Goal: Task Accomplishment & Management: Manage account settings

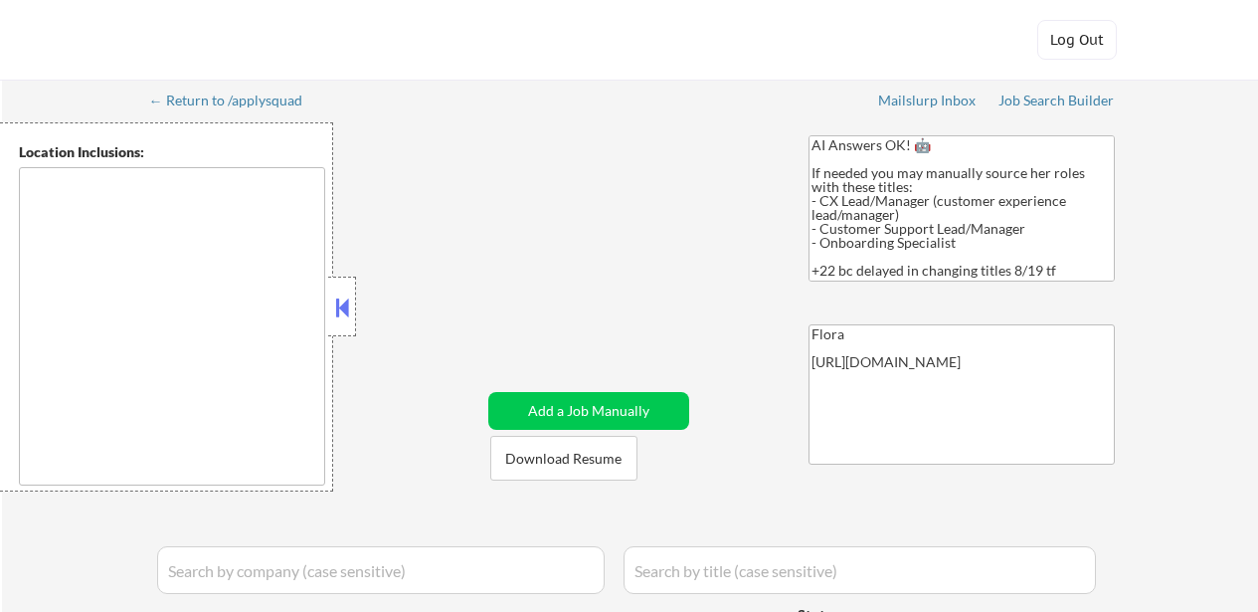
type textarea "remote"
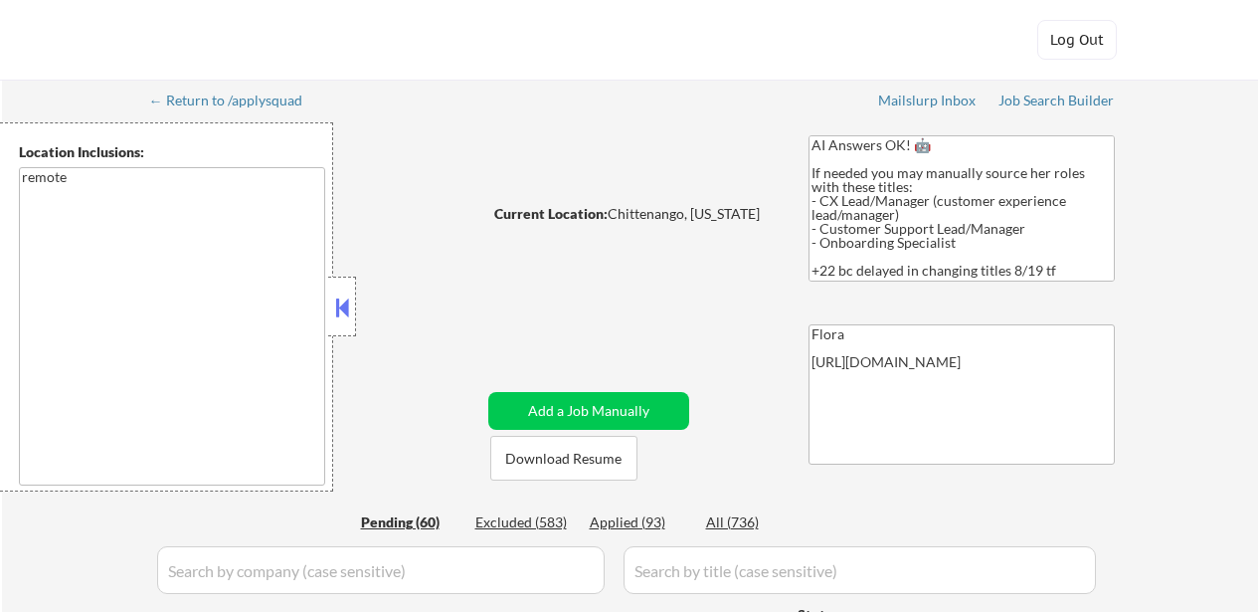
select select ""pending""
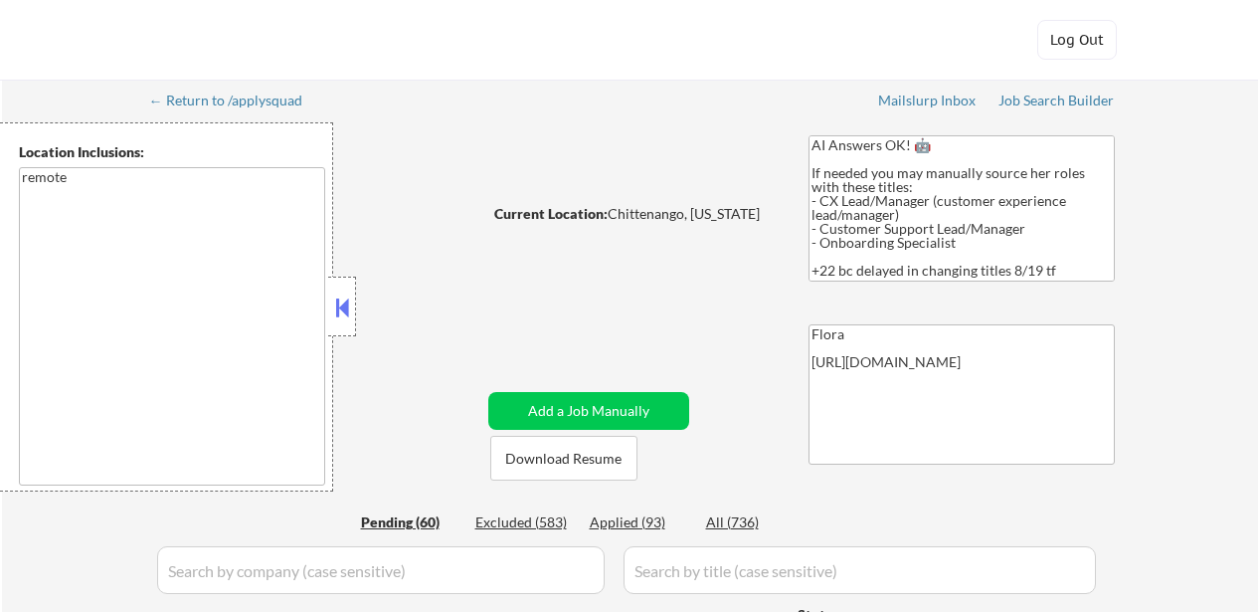
select select ""pending""
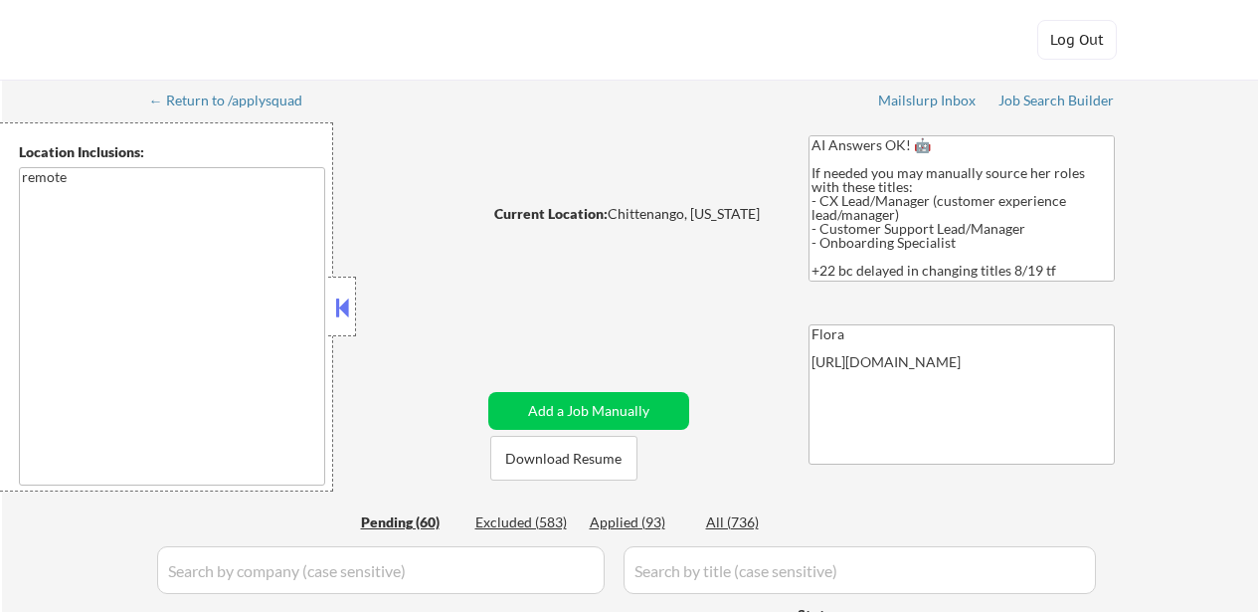
select select ""pending""
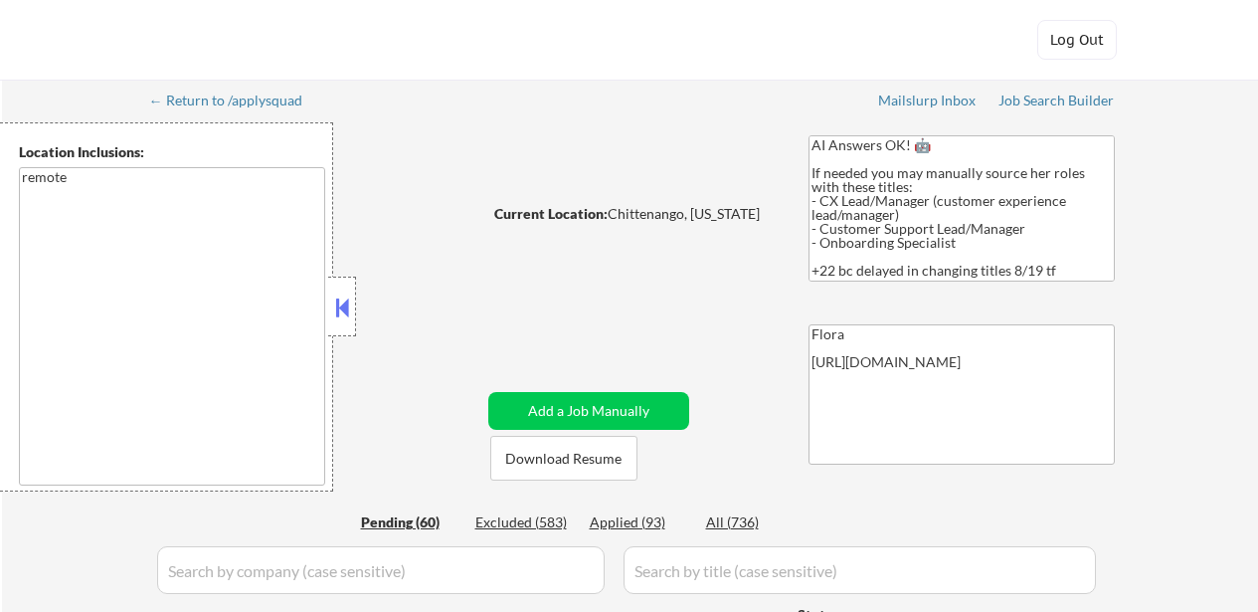
select select ""pending""
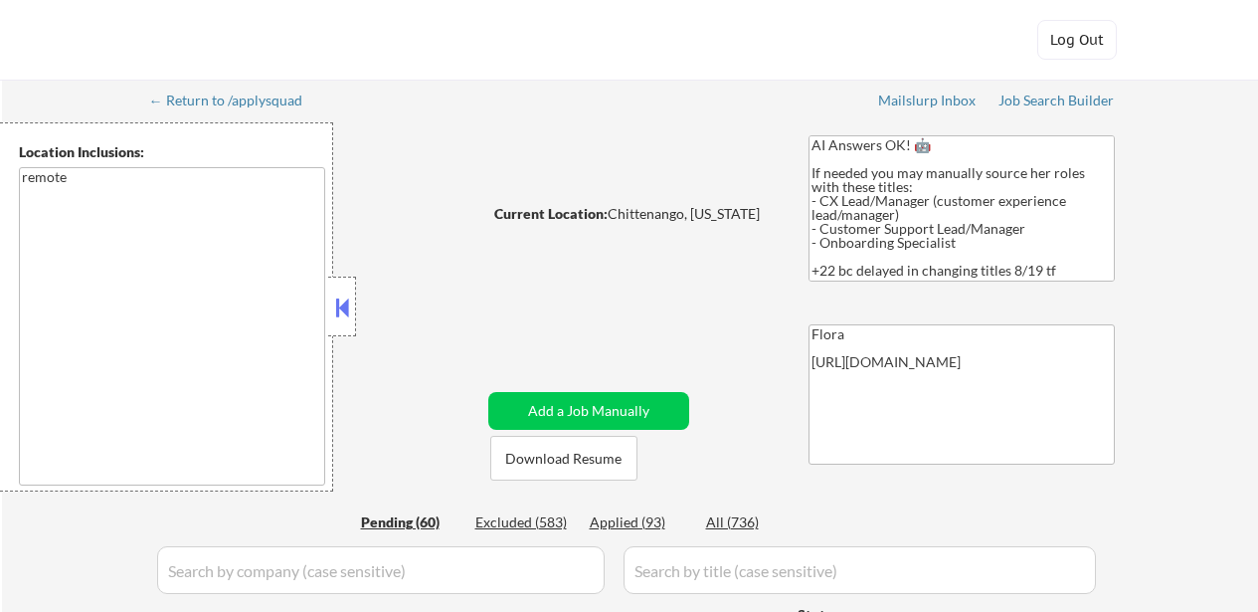
select select ""pending""
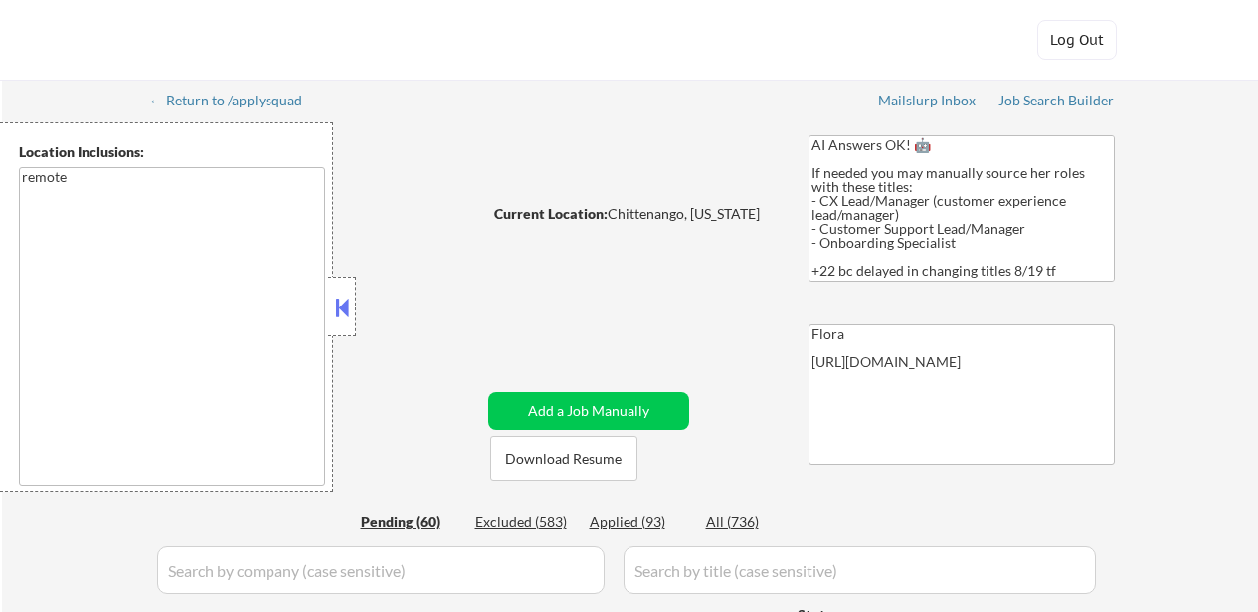
select select ""pending""
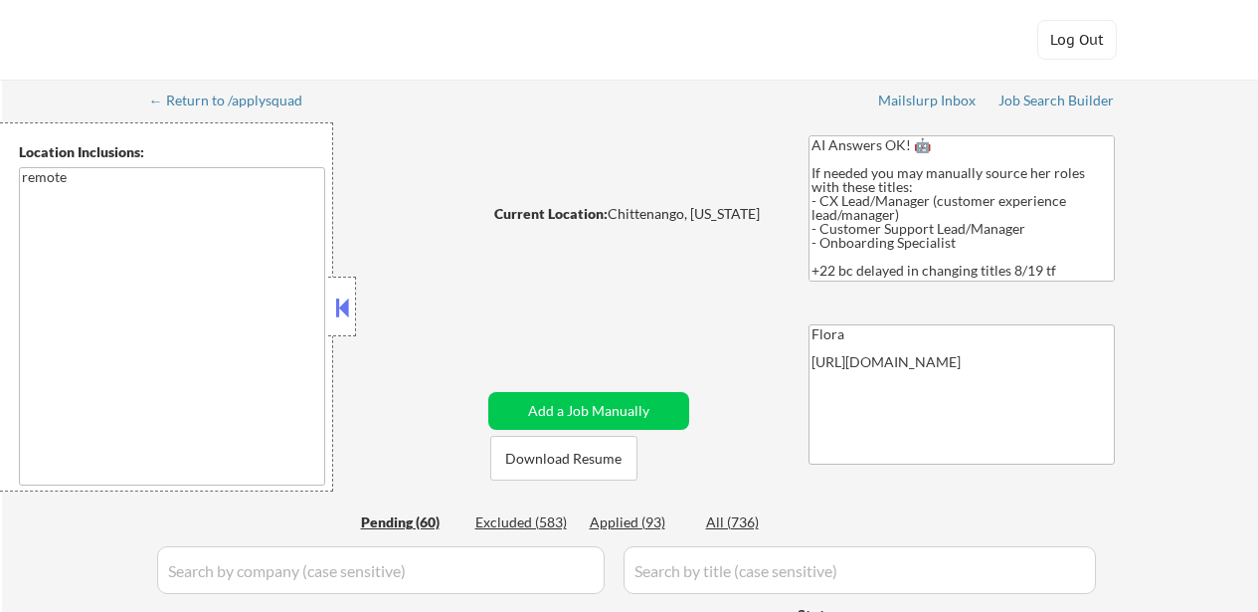
select select ""pending""
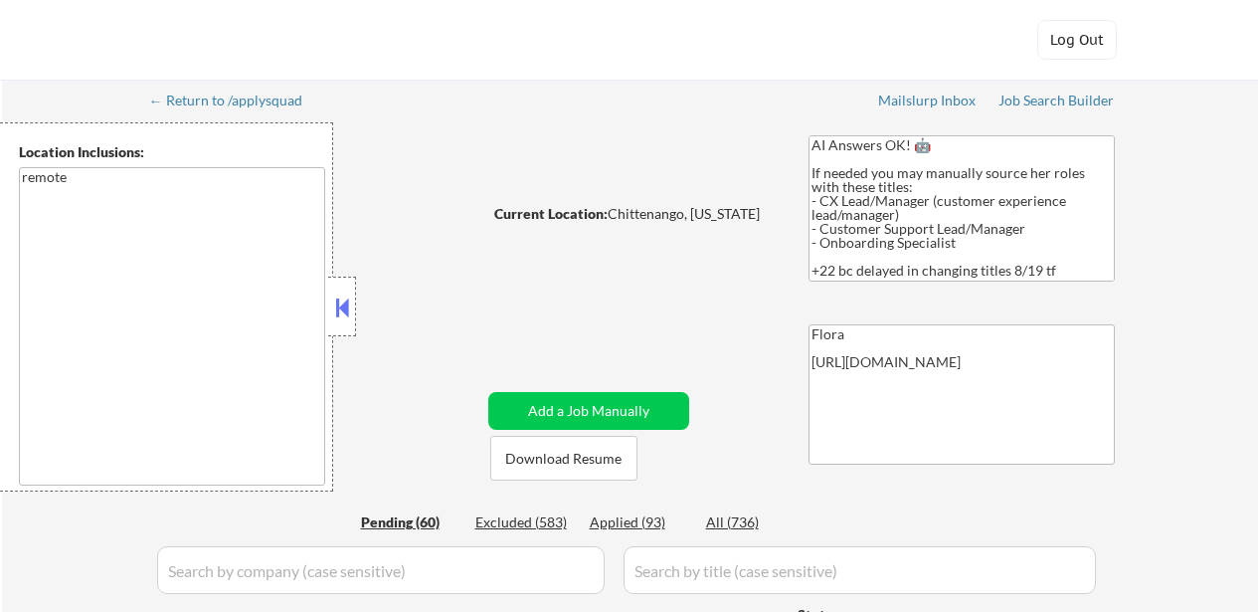
select select ""pending""
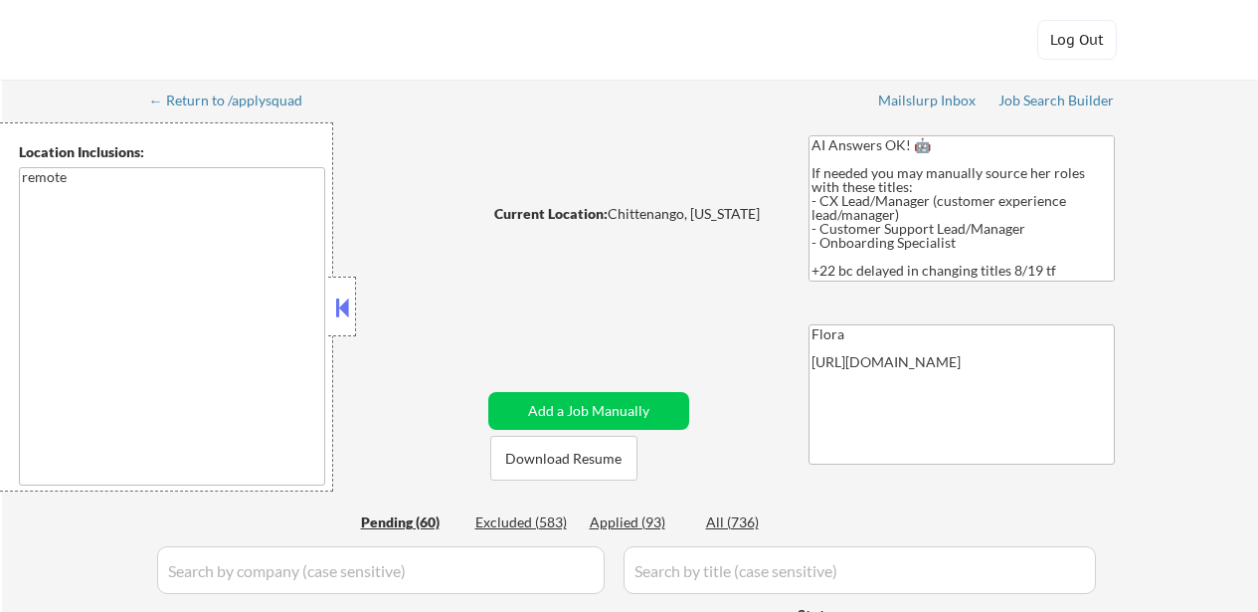
select select ""pending""
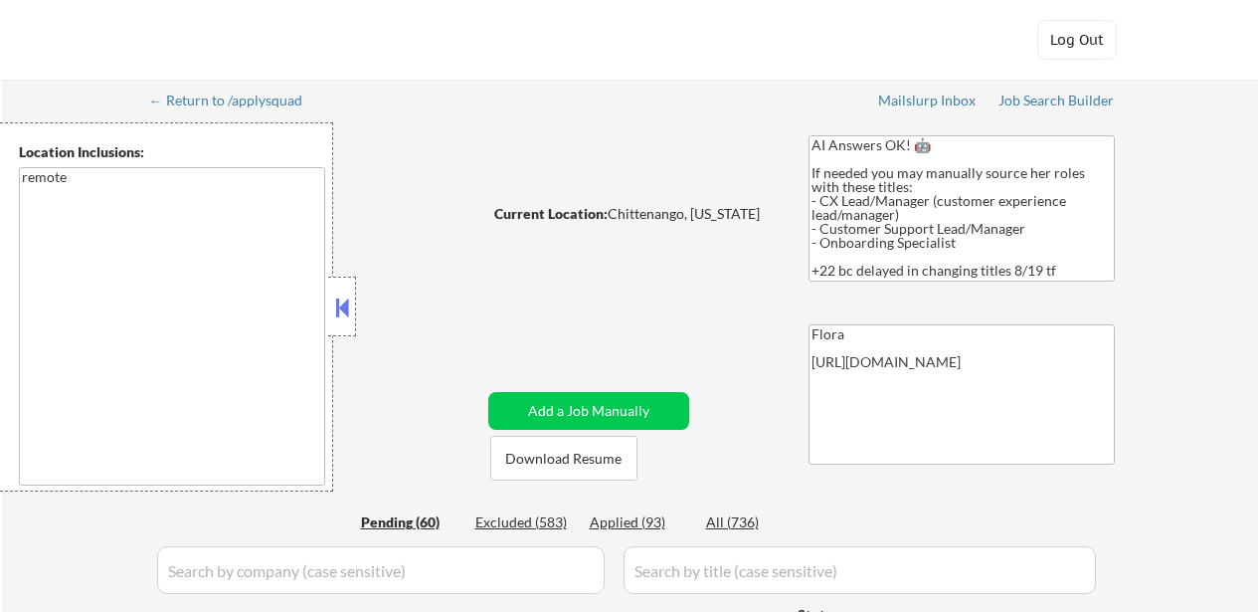
select select ""pending""
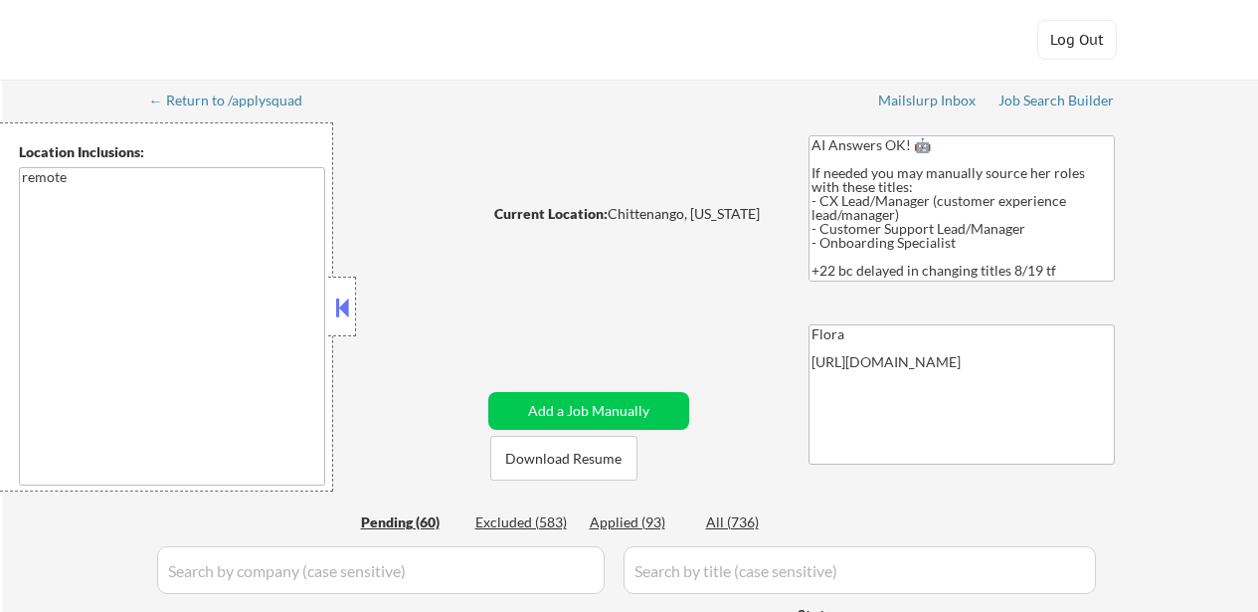
select select ""pending""
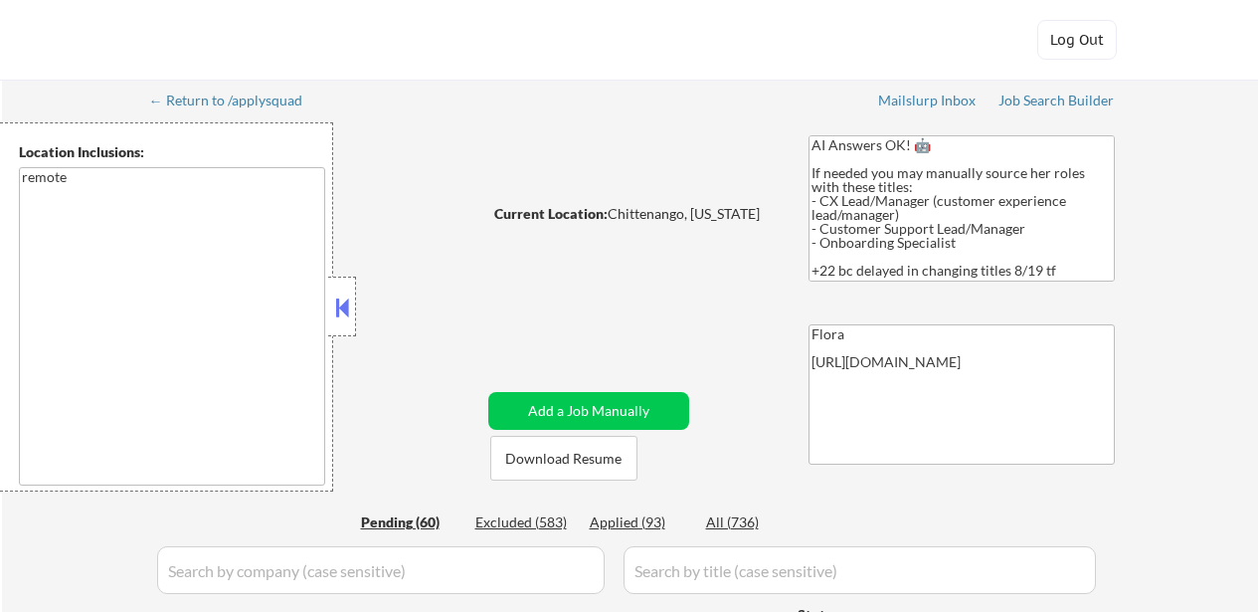
select select ""pending""
